Goal: Task Accomplishment & Management: Use online tool/utility

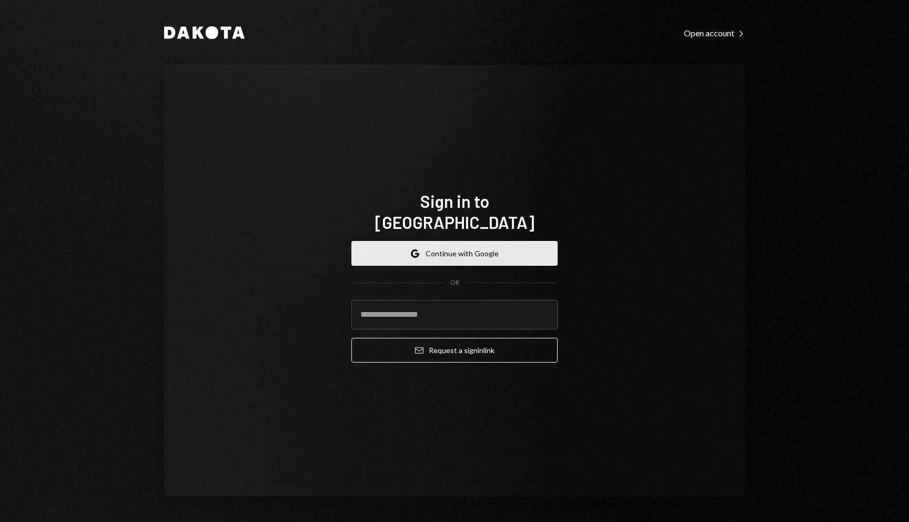
click at [472, 246] on button "Google Continue with Google" at bounding box center [454, 253] width 206 height 25
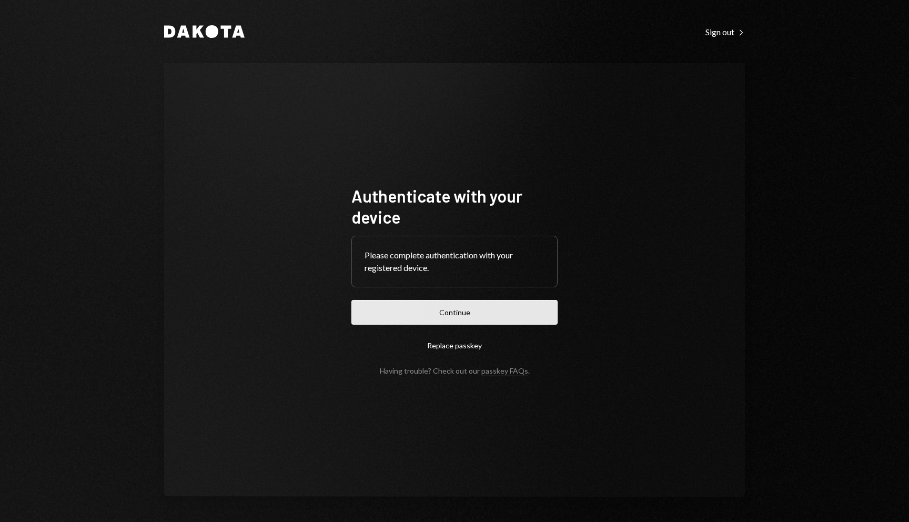
click at [504, 313] on button "Continue" at bounding box center [454, 312] width 206 height 25
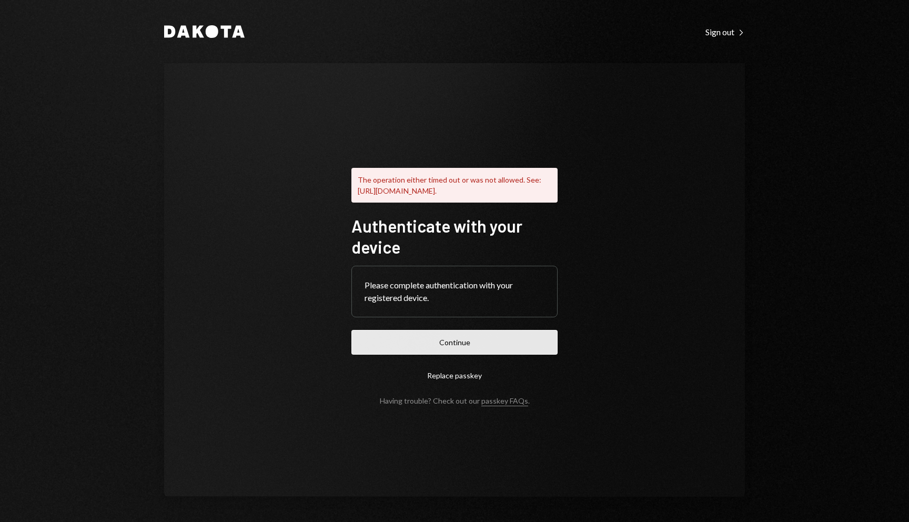
click at [479, 349] on button "Continue" at bounding box center [454, 342] width 206 height 25
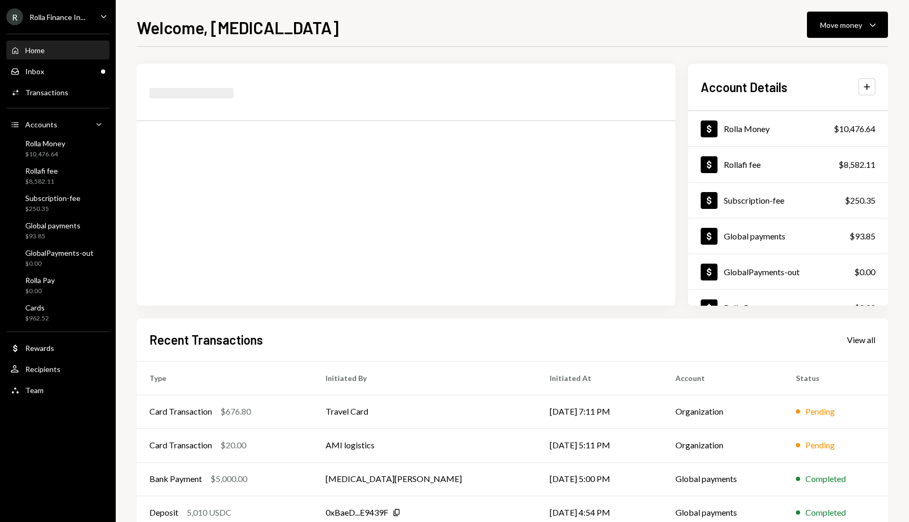
click at [98, 17] on icon "Caret Down" at bounding box center [104, 17] width 12 height 12
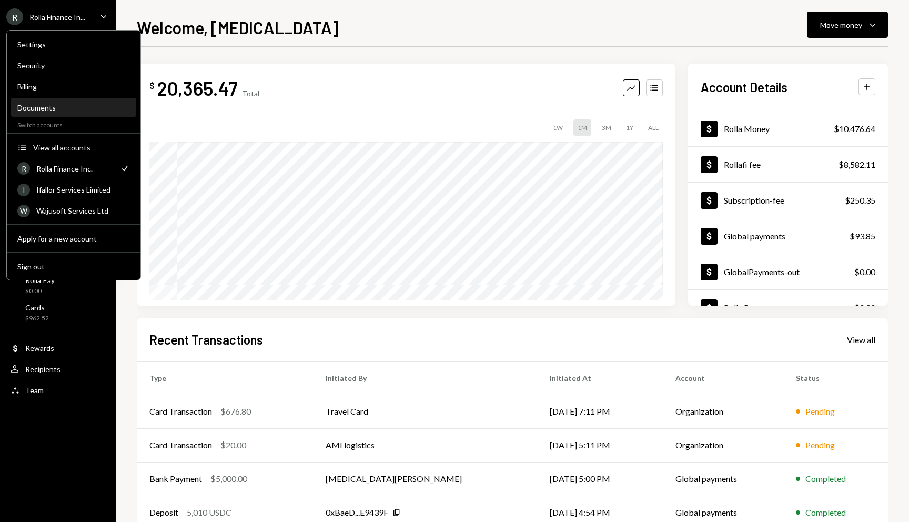
click at [40, 111] on div "Documents" at bounding box center [73, 107] width 113 height 9
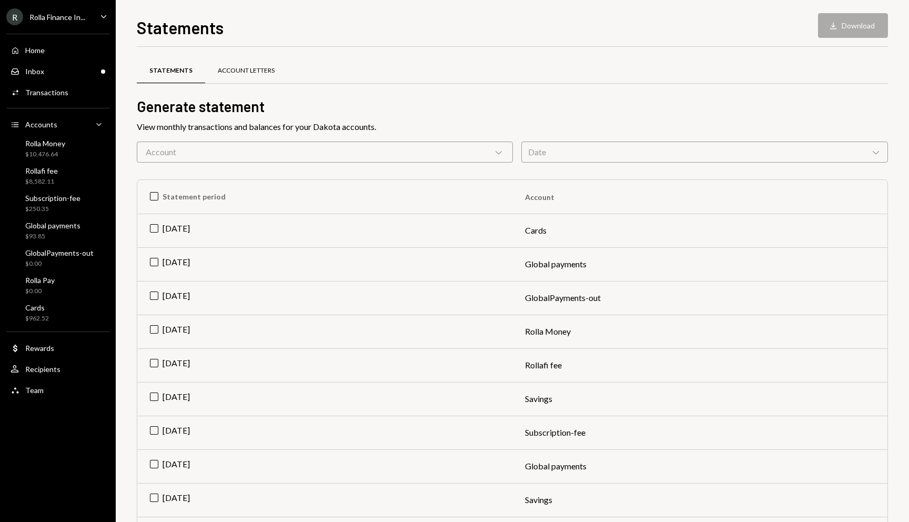
click at [234, 69] on div "Account Letters" at bounding box center [246, 70] width 57 height 9
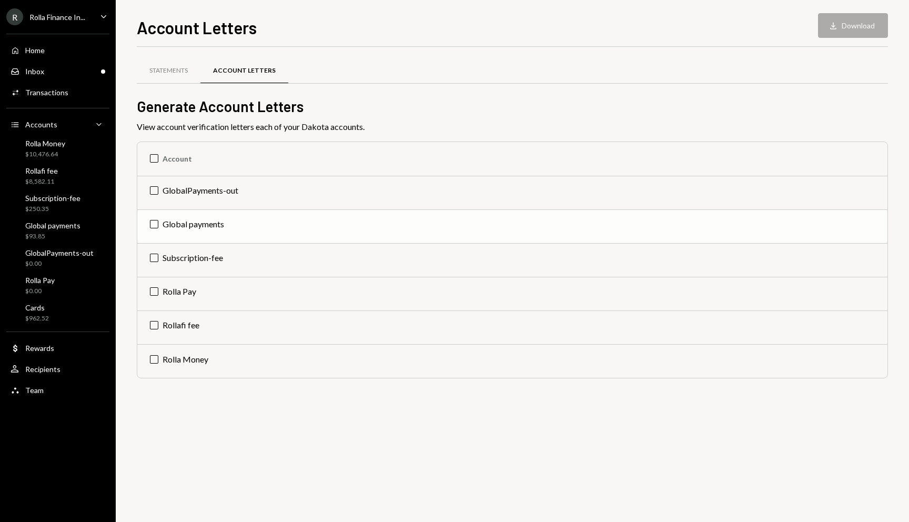
click at [164, 225] on td "Global payments" at bounding box center [512, 226] width 750 height 34
click at [859, 26] on button "Download Download" at bounding box center [853, 25] width 70 height 25
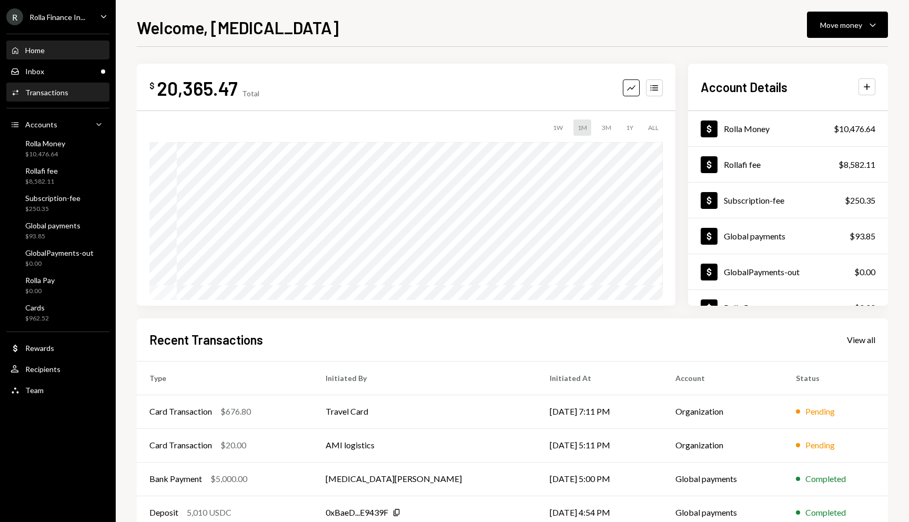
click at [43, 88] on div "Transactions" at bounding box center [46, 92] width 43 height 9
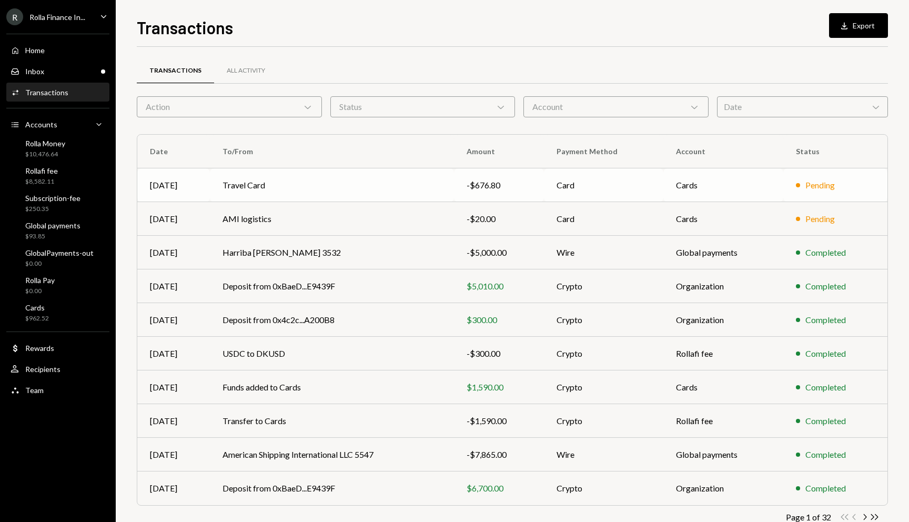
click at [244, 180] on td "Travel Card" at bounding box center [332, 185] width 244 height 34
click at [248, 210] on td "AMI logistics" at bounding box center [332, 219] width 244 height 34
click at [281, 218] on td "AMI logistics" at bounding box center [332, 219] width 244 height 34
click at [53, 151] on div "$10,476.64" at bounding box center [45, 154] width 40 height 9
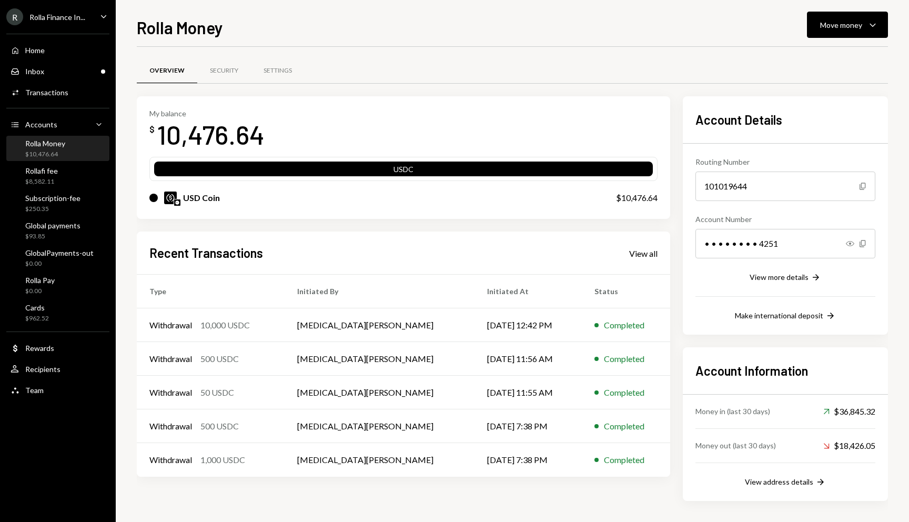
click at [637, 245] on div "Recent Transactions View all" at bounding box center [403, 252] width 508 height 17
click at [637, 255] on div "View all" at bounding box center [643, 253] width 28 height 11
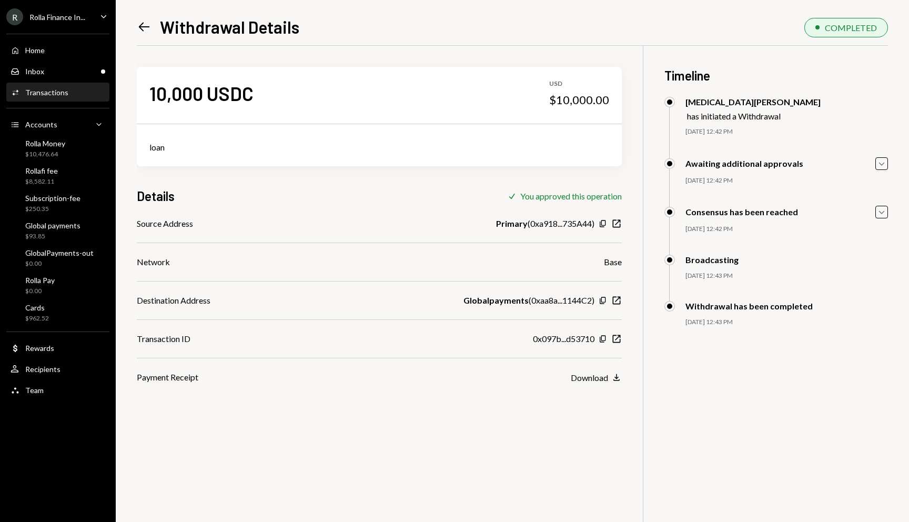
click at [148, 36] on div "Left Arrow Withdrawal Details" at bounding box center [218, 26] width 163 height 21
click at [144, 30] on icon "Left Arrow" at bounding box center [144, 26] width 15 height 15
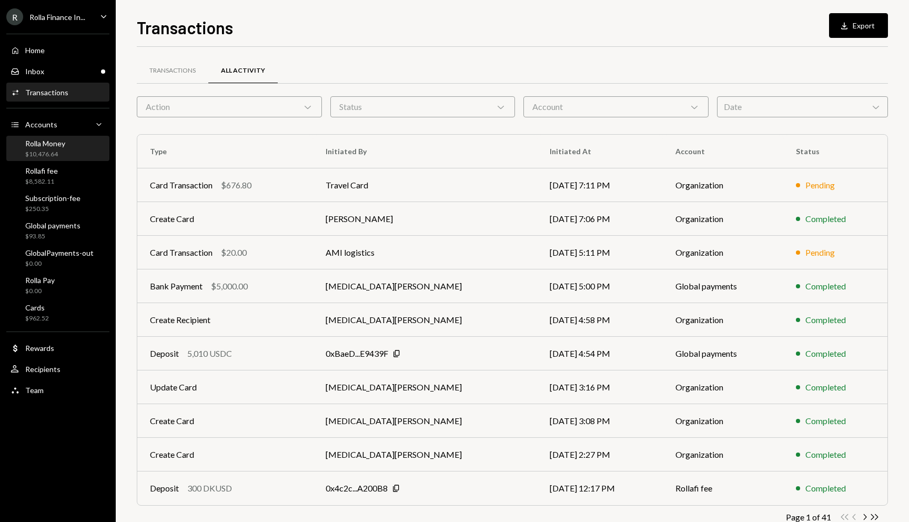
click at [70, 157] on div "Rolla Money $10,476.64" at bounding box center [58, 149] width 95 height 20
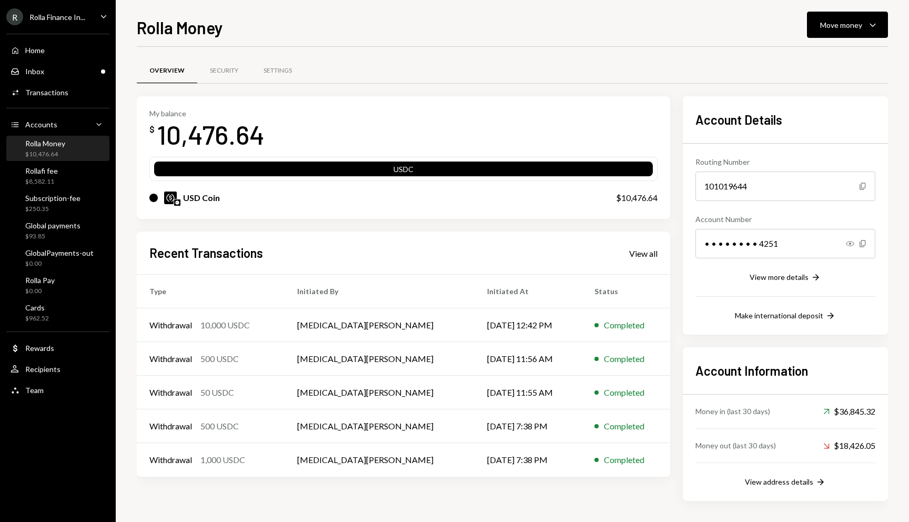
click at [105, 15] on icon "Caret Down" at bounding box center [104, 17] width 12 height 12
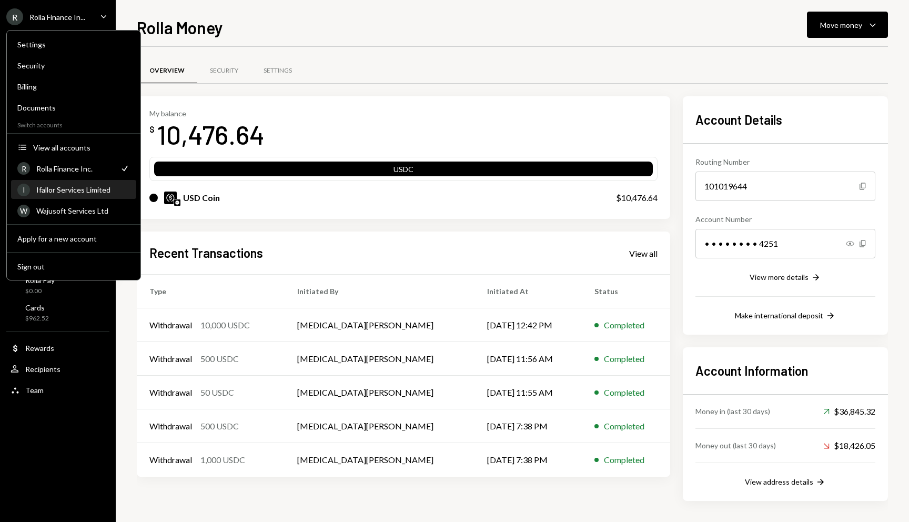
click at [90, 192] on div "Ifallor Services Limited" at bounding box center [83, 189] width 94 height 9
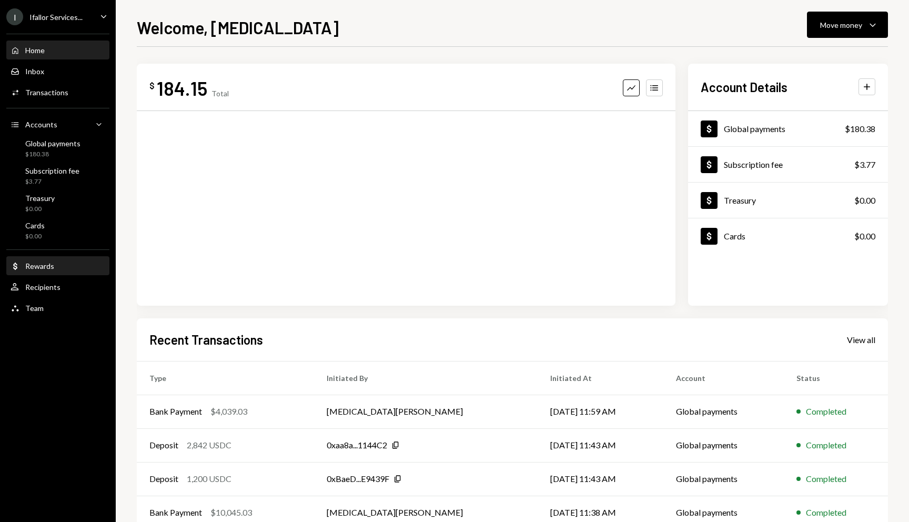
click at [40, 265] on div "Rewards" at bounding box center [39, 265] width 29 height 9
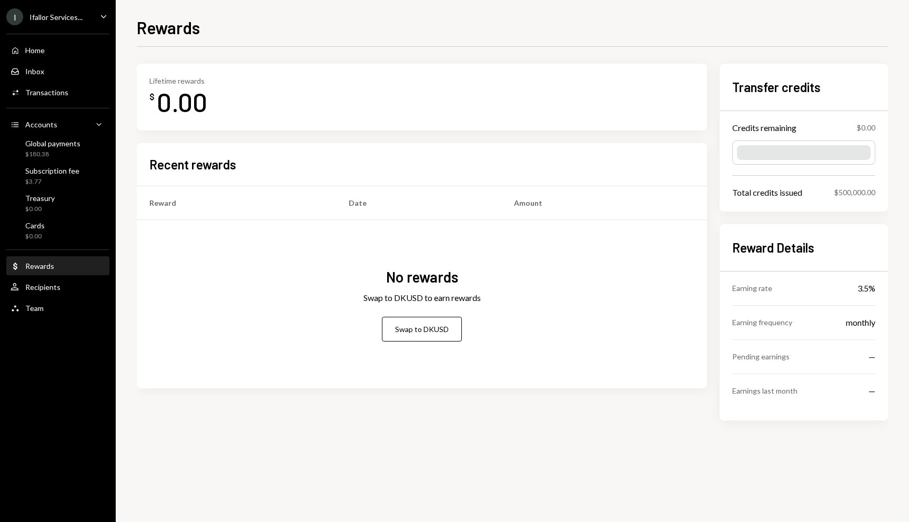
click at [99, 15] on icon "Caret Down" at bounding box center [104, 17] width 12 height 12
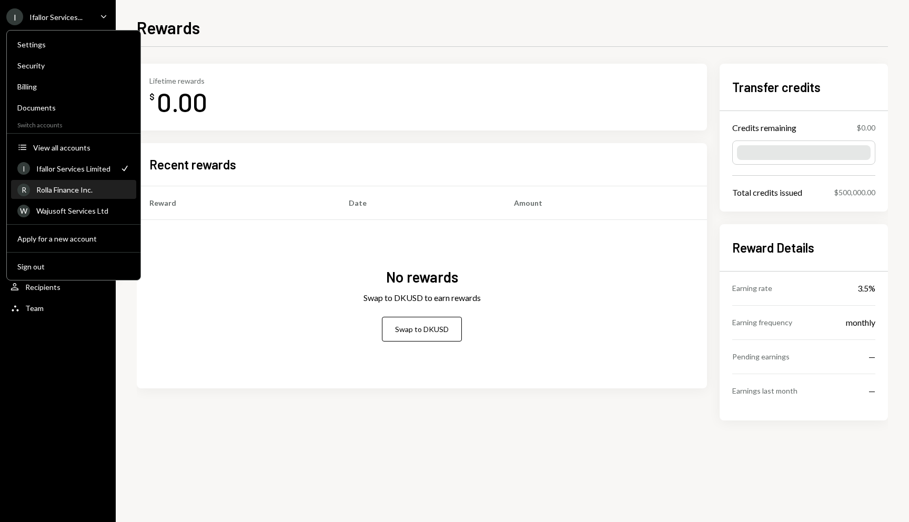
click at [76, 187] on div "Rolla Finance Inc." at bounding box center [83, 189] width 94 height 9
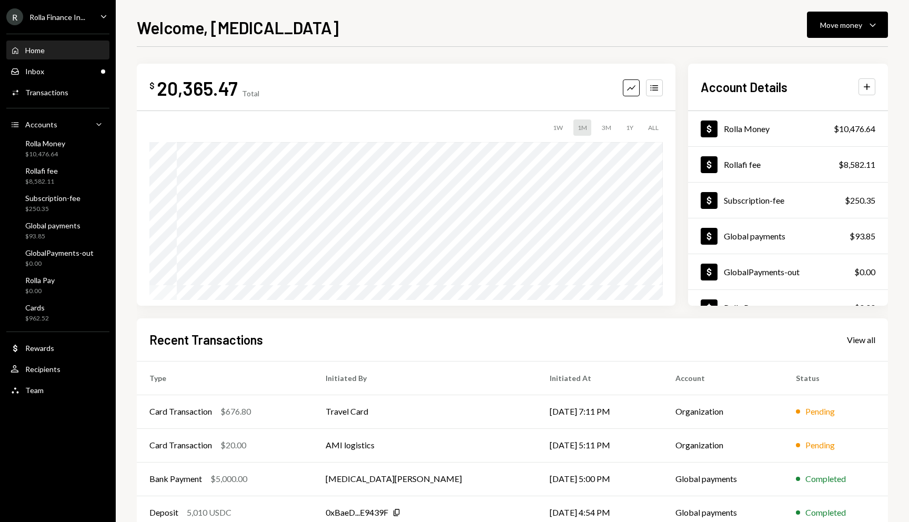
click at [109, 16] on div "R Rolla Finance In... Caret Down" at bounding box center [58, 16] width 116 height 17
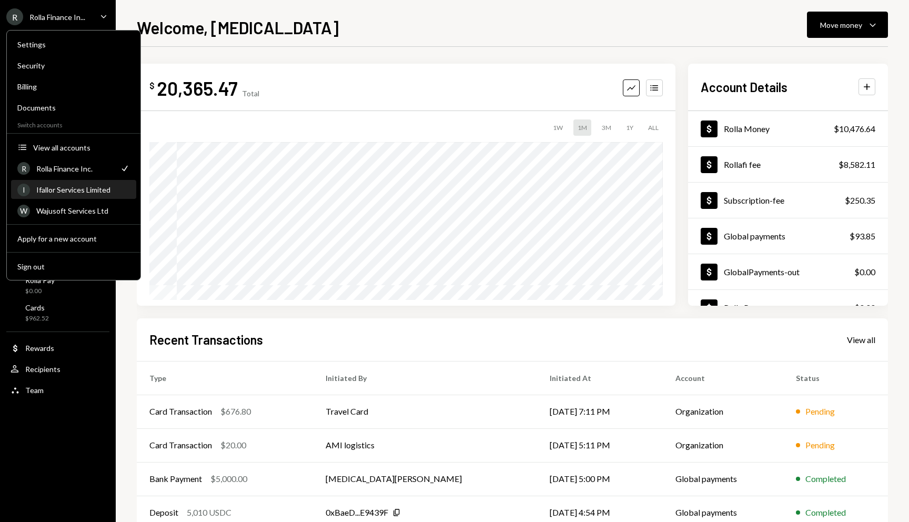
click at [72, 190] on div "Ifallor Services Limited" at bounding box center [83, 189] width 94 height 9
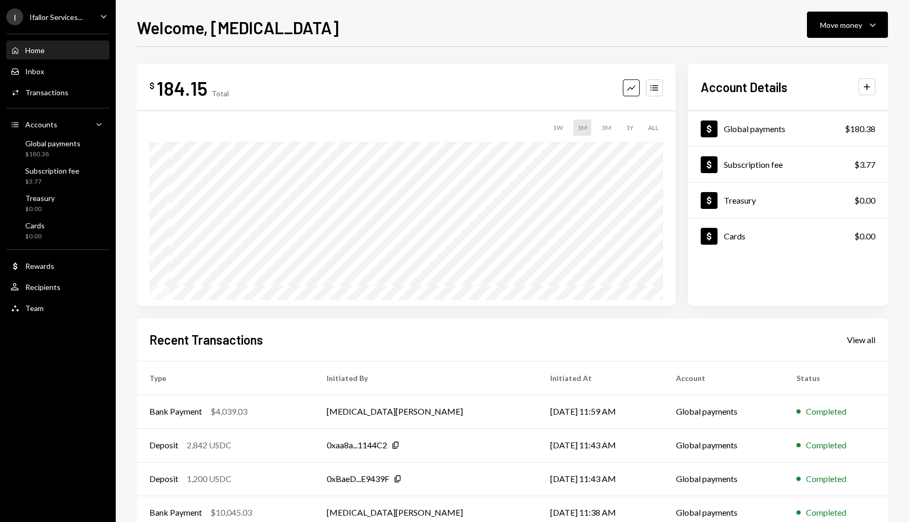
click at [375, 39] on div "Welcome, [MEDICAL_DATA] Move money Caret Down $ 184.15 Total Graph Accounts 1W …" at bounding box center [512, 268] width 751 height 507
click at [483, 79] on div "$ 184.15 Total Graph Accounts" at bounding box center [405, 88] width 513 height 24
click at [59, 150] on div "$180.38" at bounding box center [52, 154] width 55 height 9
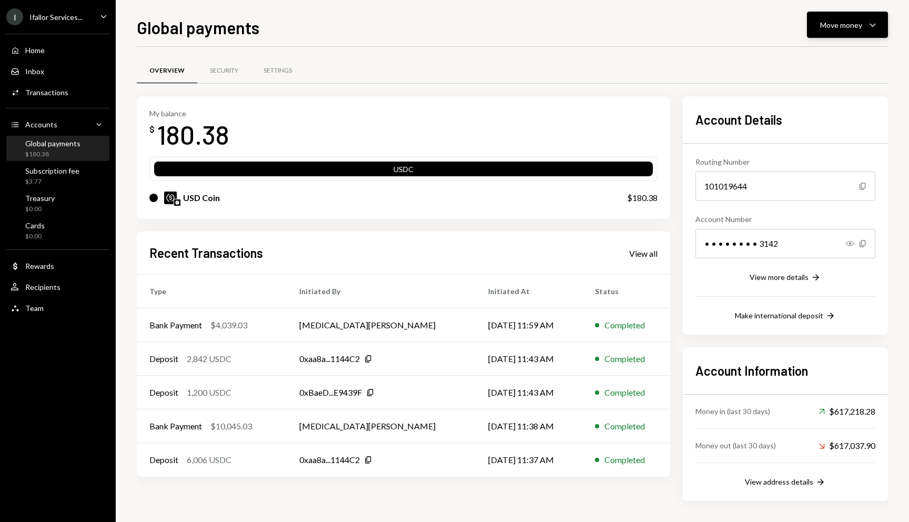
click at [854, 28] on div "Move money" at bounding box center [841, 24] width 42 height 11
click at [827, 113] on div "Deposit Deposit" at bounding box center [831, 104] width 105 height 24
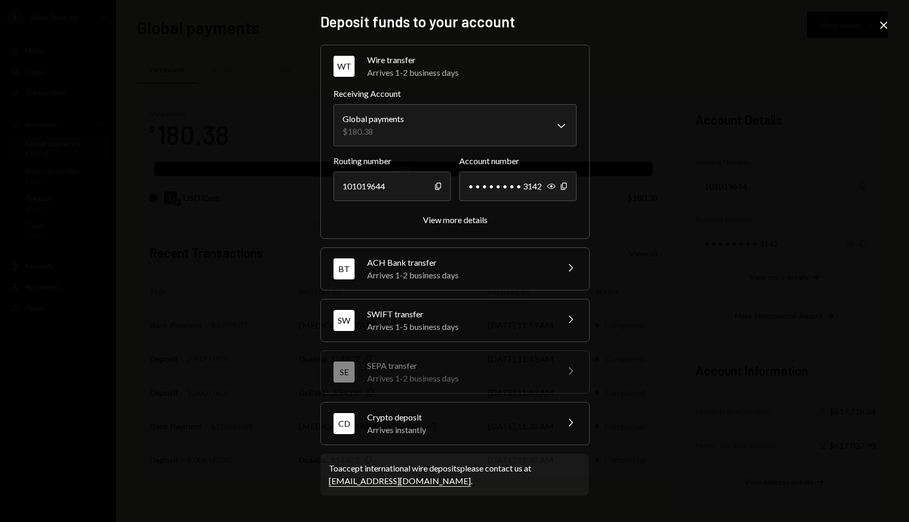
click at [446, 426] on div "Arrives instantly" at bounding box center [459, 430] width 184 height 13
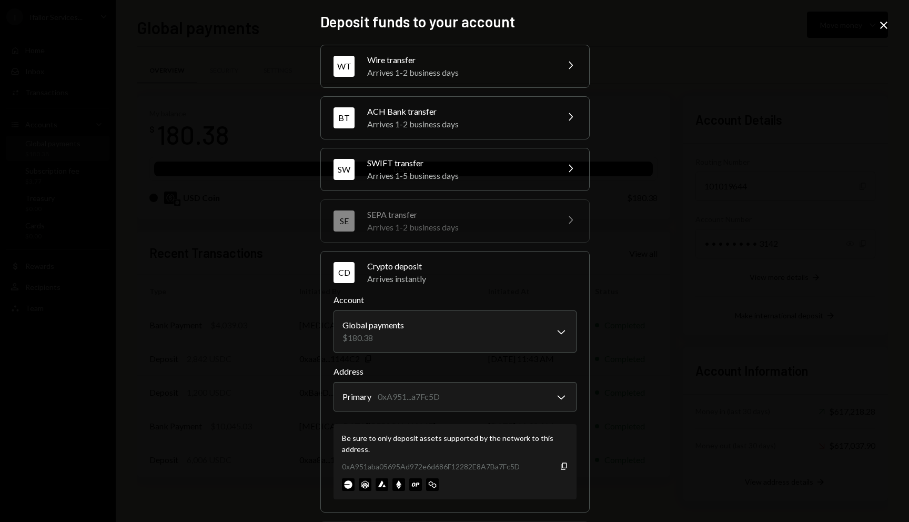
click at [887, 23] on icon "Close" at bounding box center [884, 25] width 13 height 13
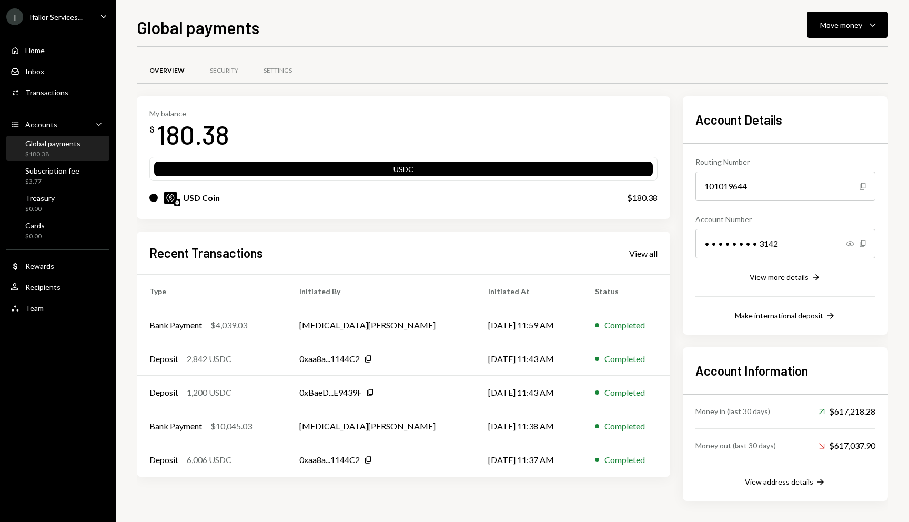
click at [424, 115] on div "My balance $ 180.38" at bounding box center [403, 130] width 508 height 42
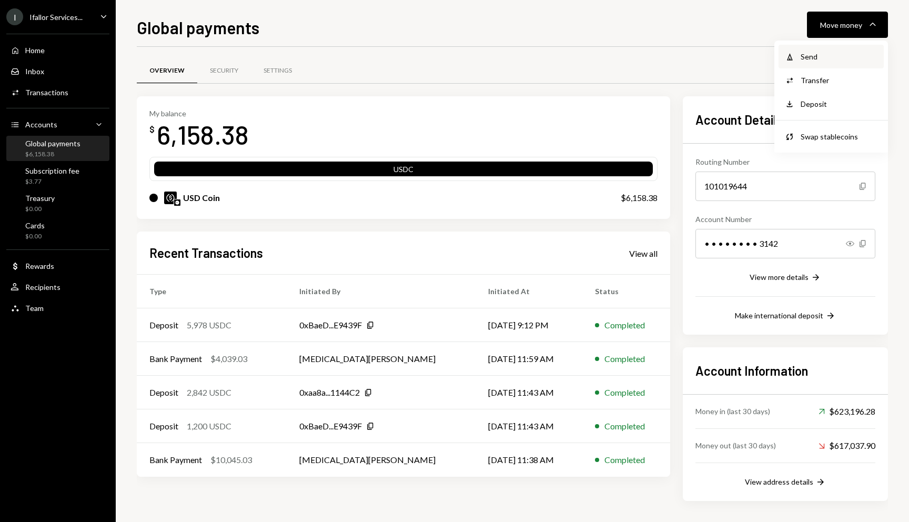
click at [817, 61] on div "Send" at bounding box center [839, 56] width 77 height 11
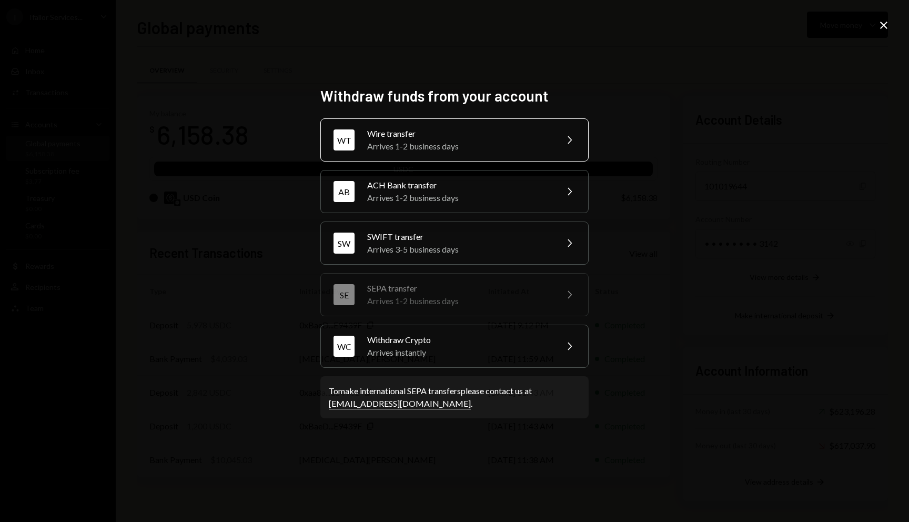
click at [399, 140] on div "Arrives 1-2 business days" at bounding box center [458, 146] width 183 height 13
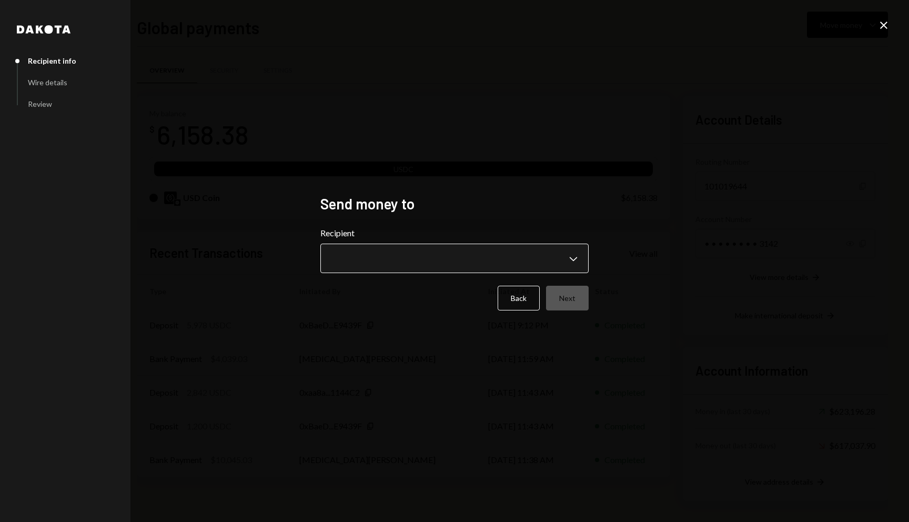
click at [379, 271] on body "I Ifallor Services... Caret Down Home Home Inbox Inbox Activities Transactions …" at bounding box center [454, 261] width 909 height 522
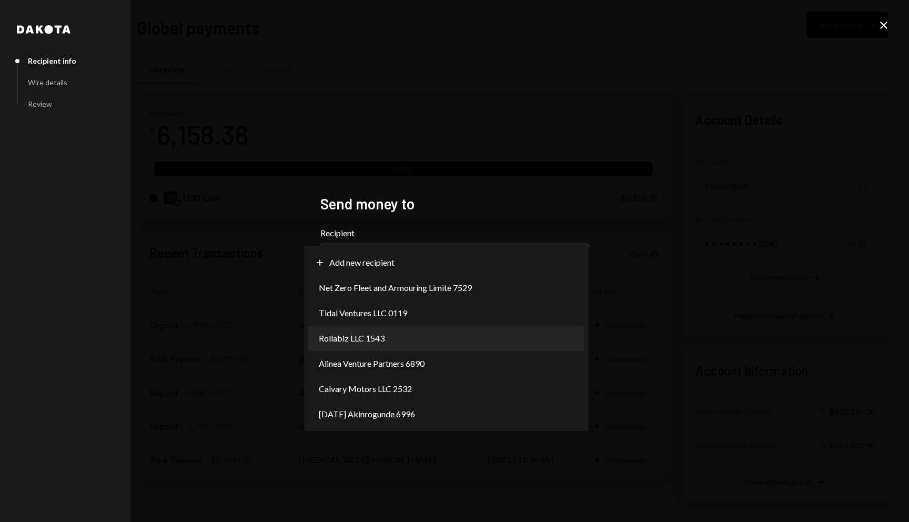
select select "**********"
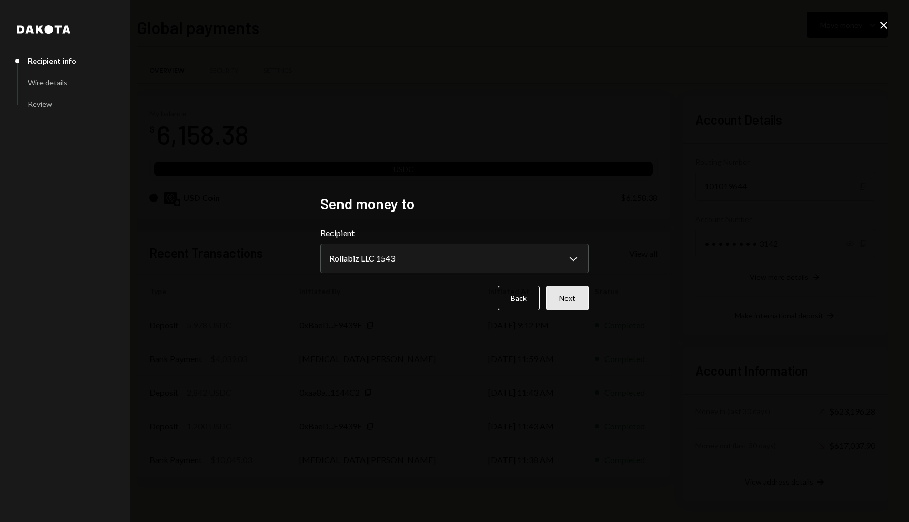
click at [561, 296] on button "Next" at bounding box center [567, 298] width 43 height 25
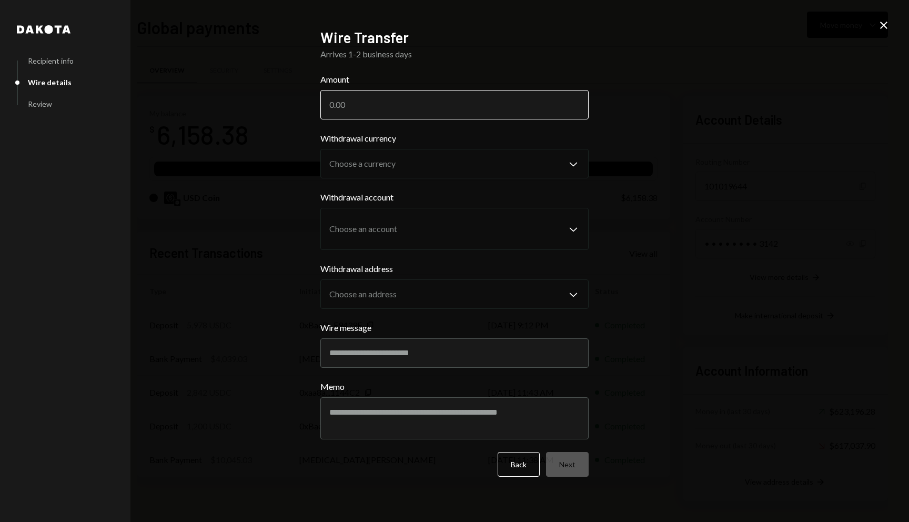
click at [465, 105] on input "Amount" at bounding box center [454, 104] width 268 height 29
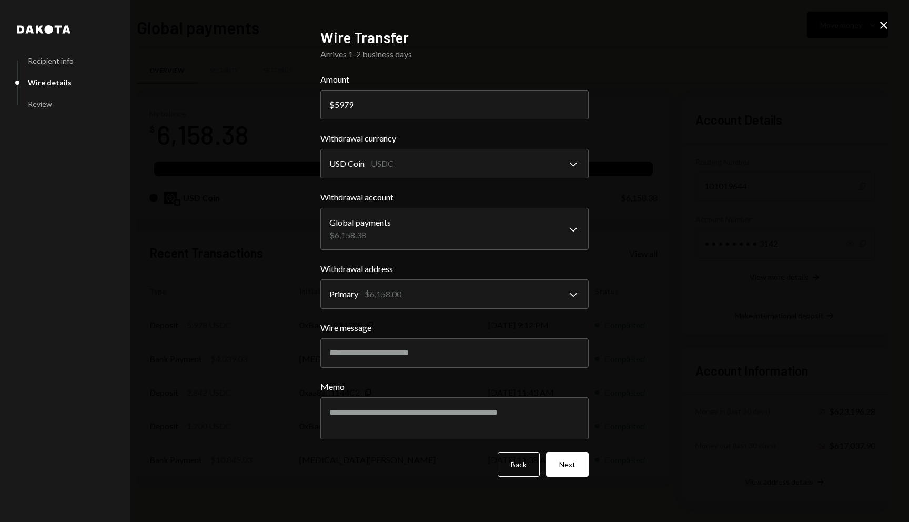
type input "5979"
click at [426, 335] on div "Wire message" at bounding box center [454, 344] width 268 height 46
click at [571, 465] on button "Next" at bounding box center [567, 464] width 43 height 25
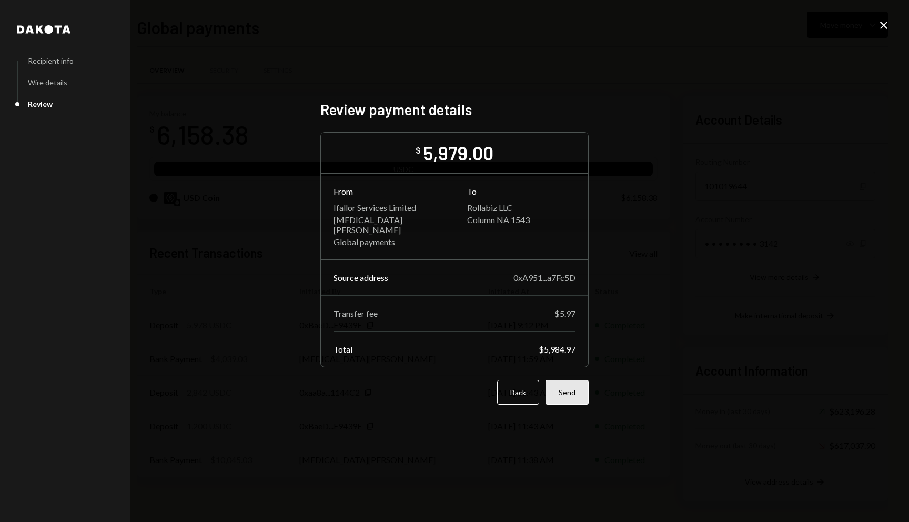
click at [562, 395] on button "Send" at bounding box center [567, 392] width 43 height 25
